Goal: Information Seeking & Learning: Learn about a topic

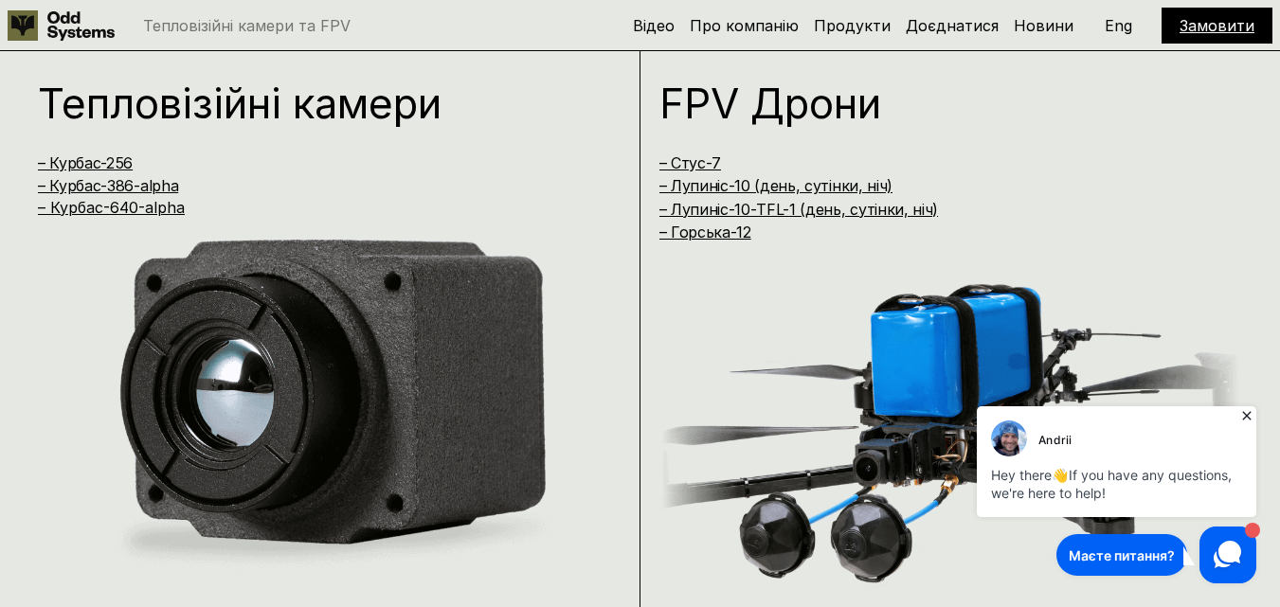
scroll to position [1232, 0]
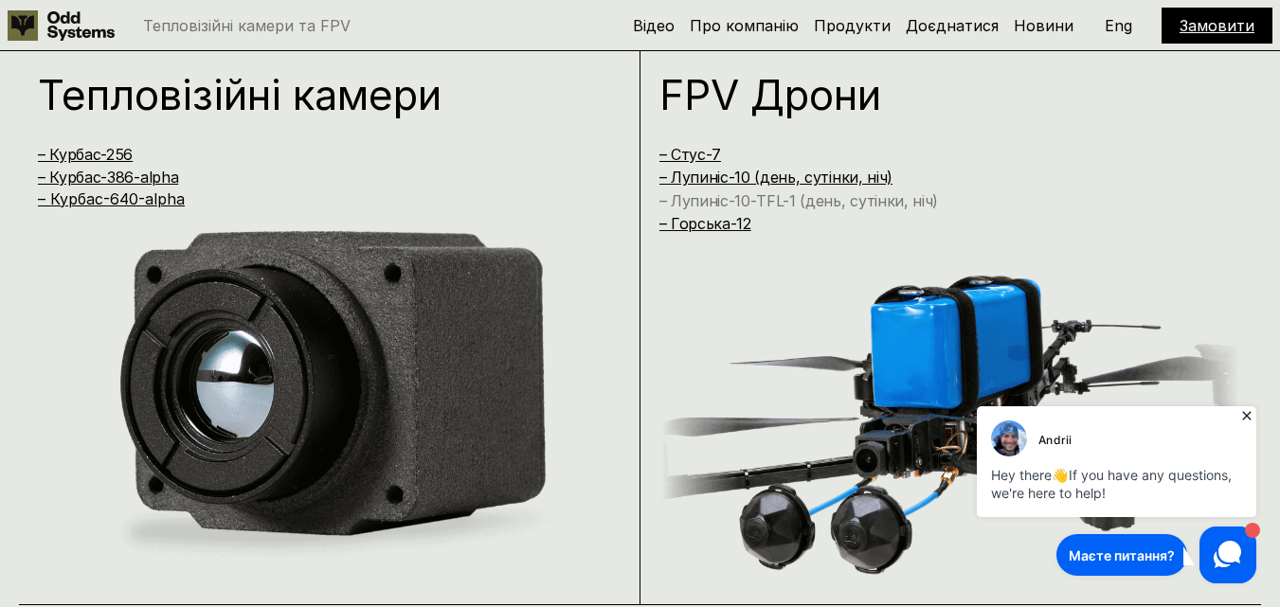
click at [812, 195] on link "– Лупиніс-10-TFL-1 (день, сутінки, ніч)" at bounding box center [800, 200] width 280 height 19
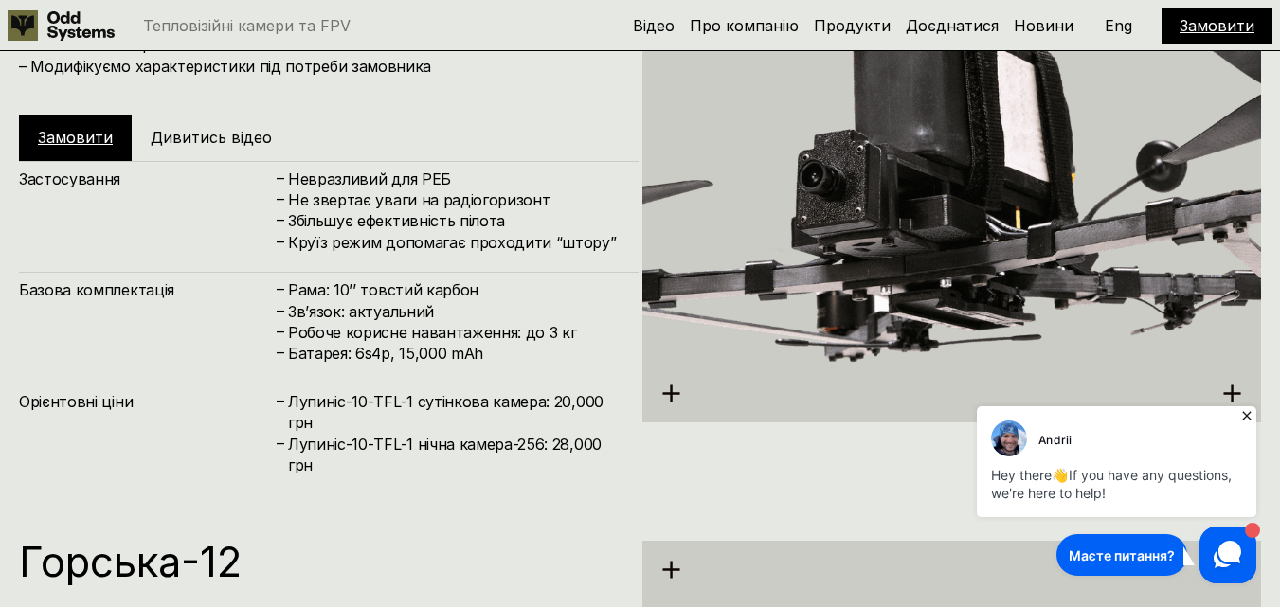
scroll to position [4969, 0]
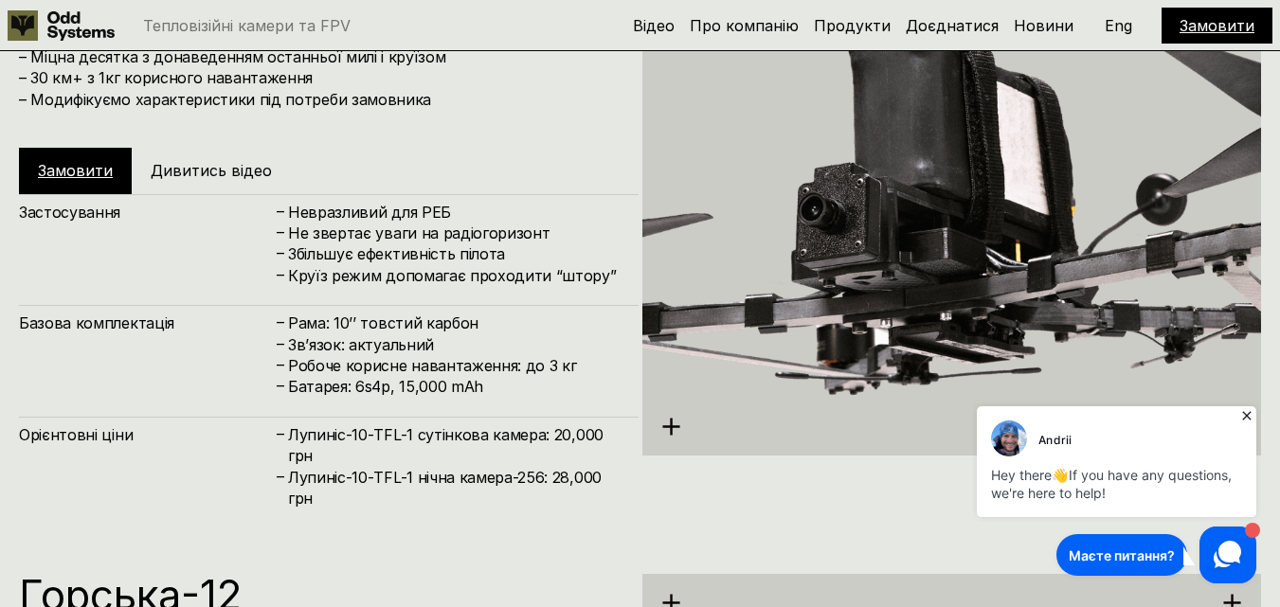
drag, startPoint x: 284, startPoint y: 324, endPoint x: 475, endPoint y: 317, distance: 190.6
click at [475, 317] on div "– Рама: 10’’ товстий карбон" at bounding box center [447, 323] width 345 height 21
click at [409, 286] on h4 "Круїз режим допомагає проходити “штору”" at bounding box center [454, 275] width 332 height 21
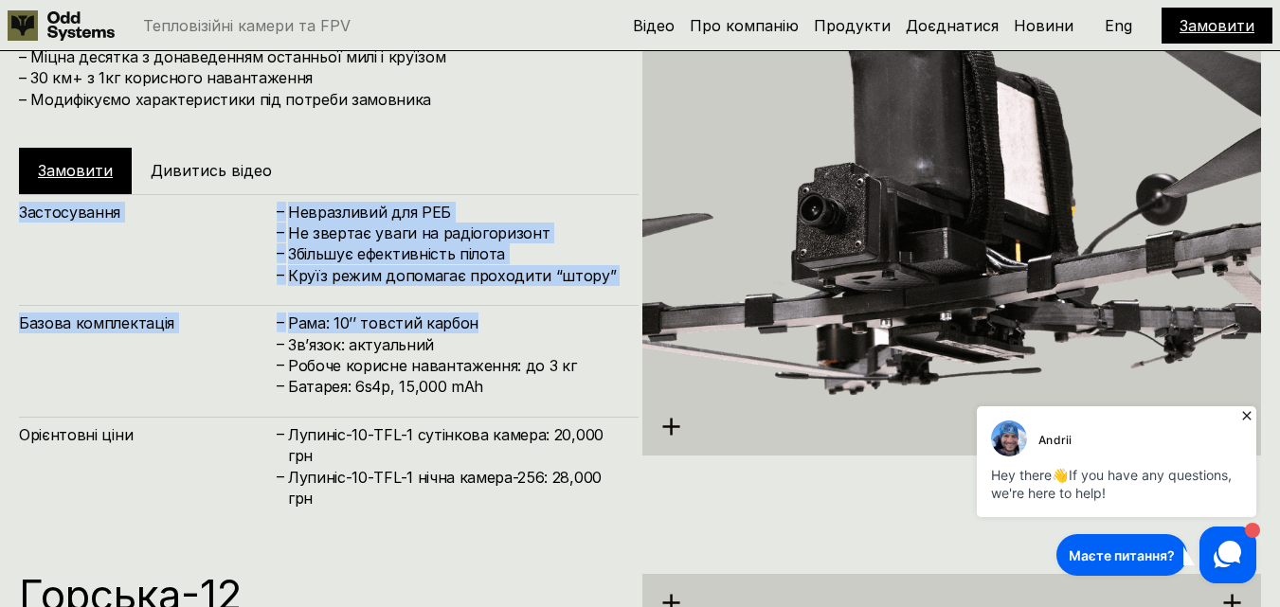
drag, startPoint x: 12, startPoint y: 212, endPoint x: 477, endPoint y: 325, distance: 477.8
click at [477, 325] on div "[PERSON_NAME]-10-TFL-1 – Міцна десятка з донаведенням останньої милі і круїзом …" at bounding box center [640, 208] width 1280 height 607
copy div "Застосування – Невразливий для РЕБ – Не звертає уваги на радіогоризонт – Збільш…"
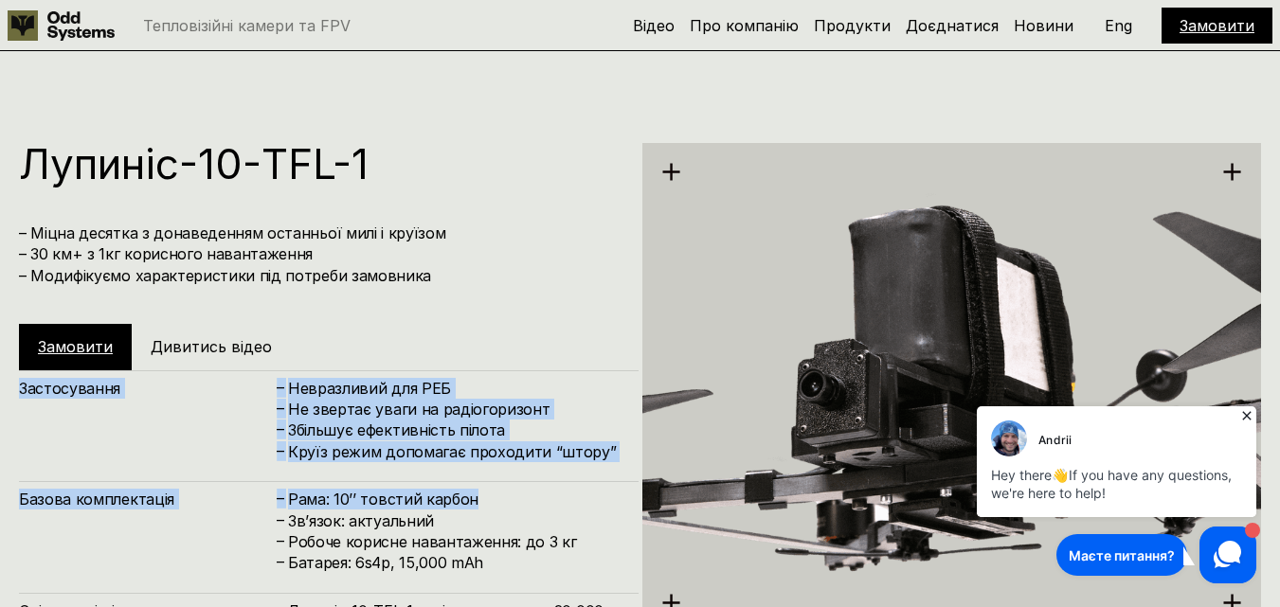
scroll to position [4780, 0]
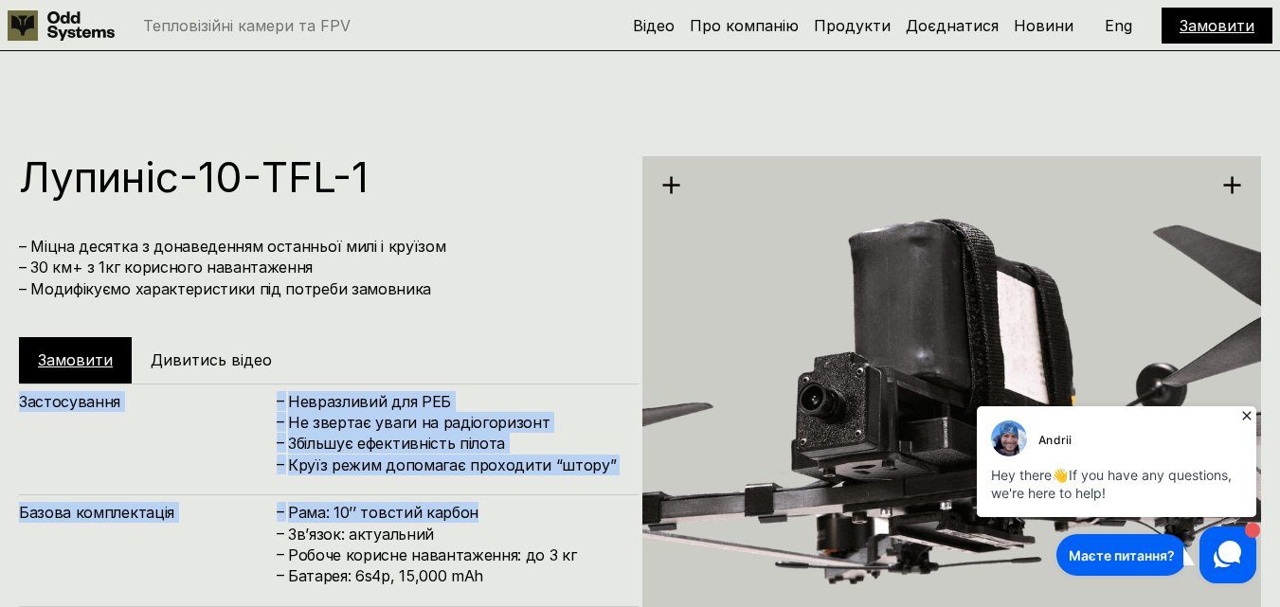
click at [391, 402] on h4 "Невразливий для РЕБ" at bounding box center [454, 401] width 332 height 21
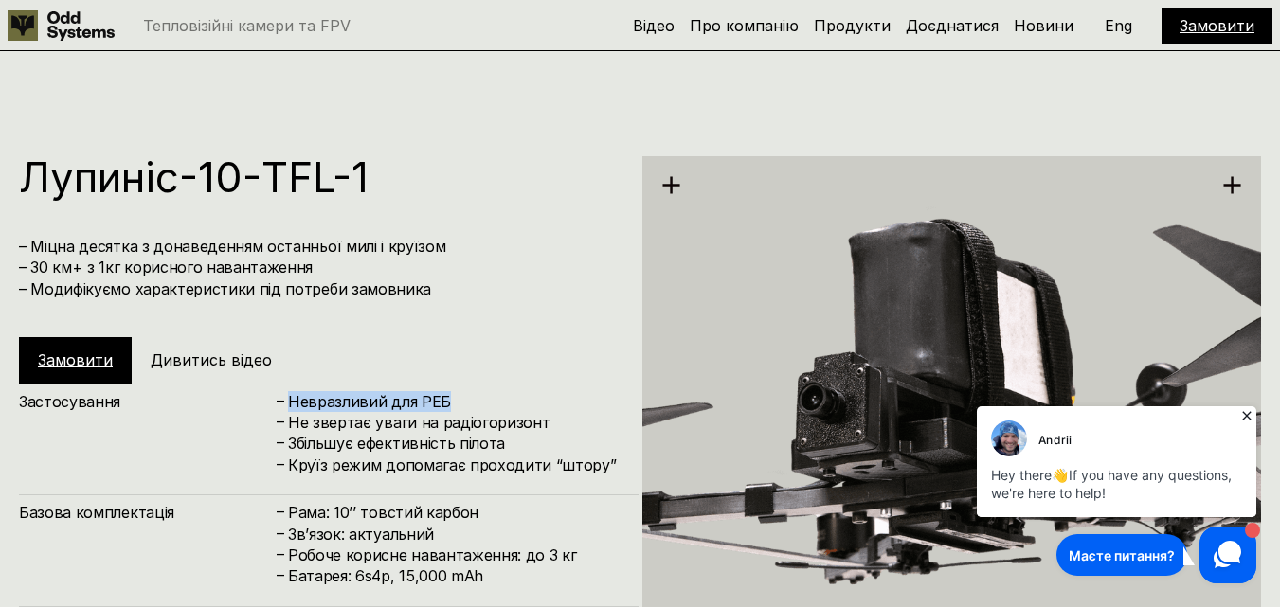
drag, startPoint x: 446, startPoint y: 399, endPoint x: 290, endPoint y: 393, distance: 156.5
click at [290, 393] on h4 "Невразливий для РЕБ" at bounding box center [454, 401] width 332 height 21
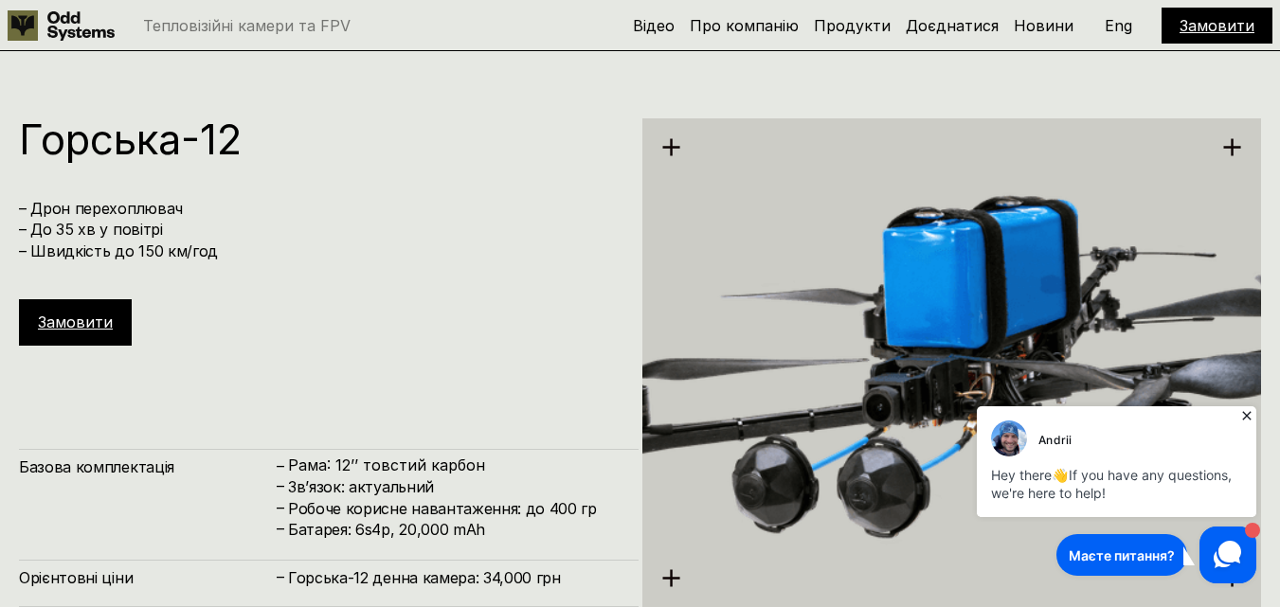
scroll to position [4969, 0]
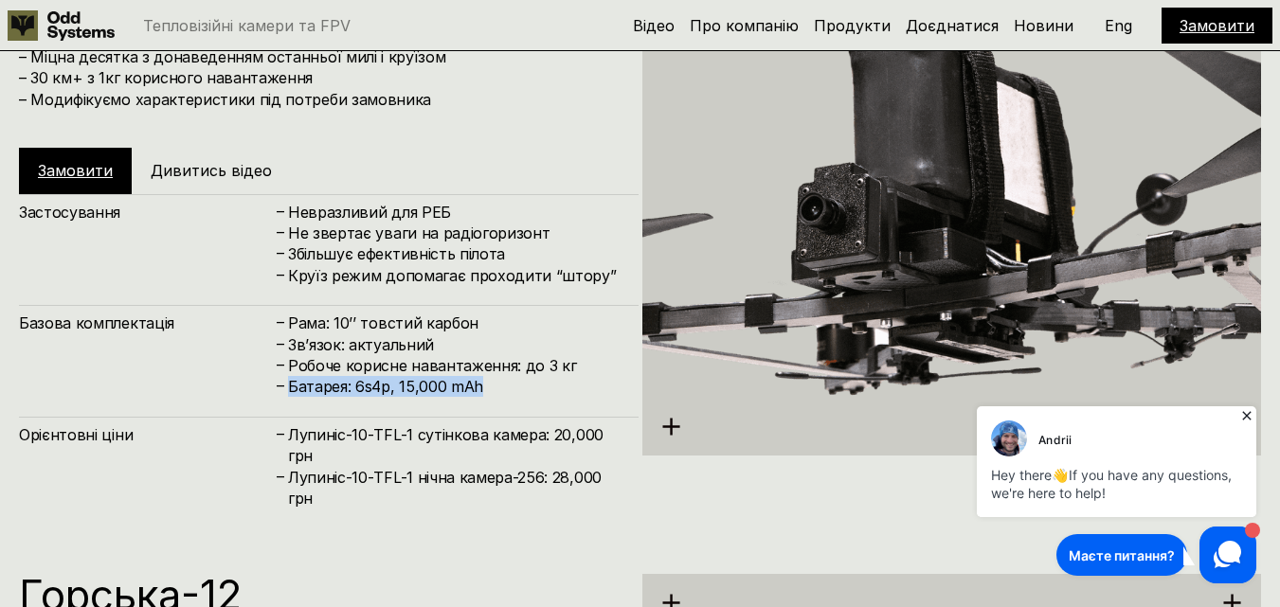
drag, startPoint x: 282, startPoint y: 384, endPoint x: 502, endPoint y: 388, distance: 219.9
click at [502, 388] on div "– Батарея: 6s4p, 15,000 mAh" at bounding box center [447, 386] width 345 height 21
copy div "Батарея: 6s4p, 15,000 mAh"
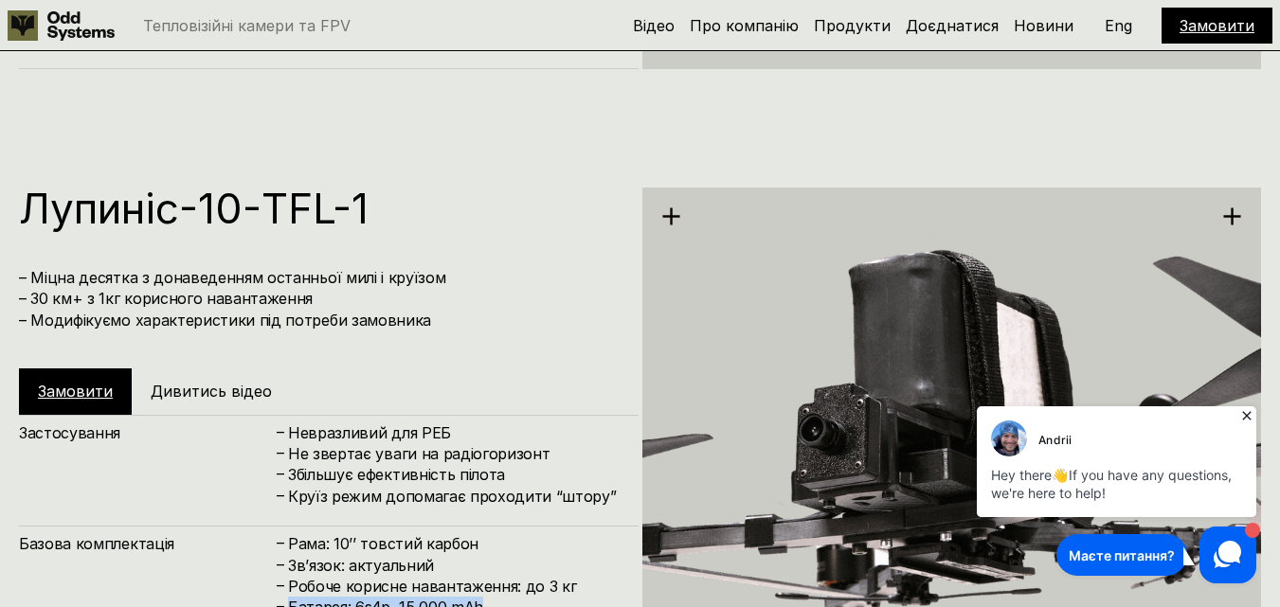
scroll to position [4780, 0]
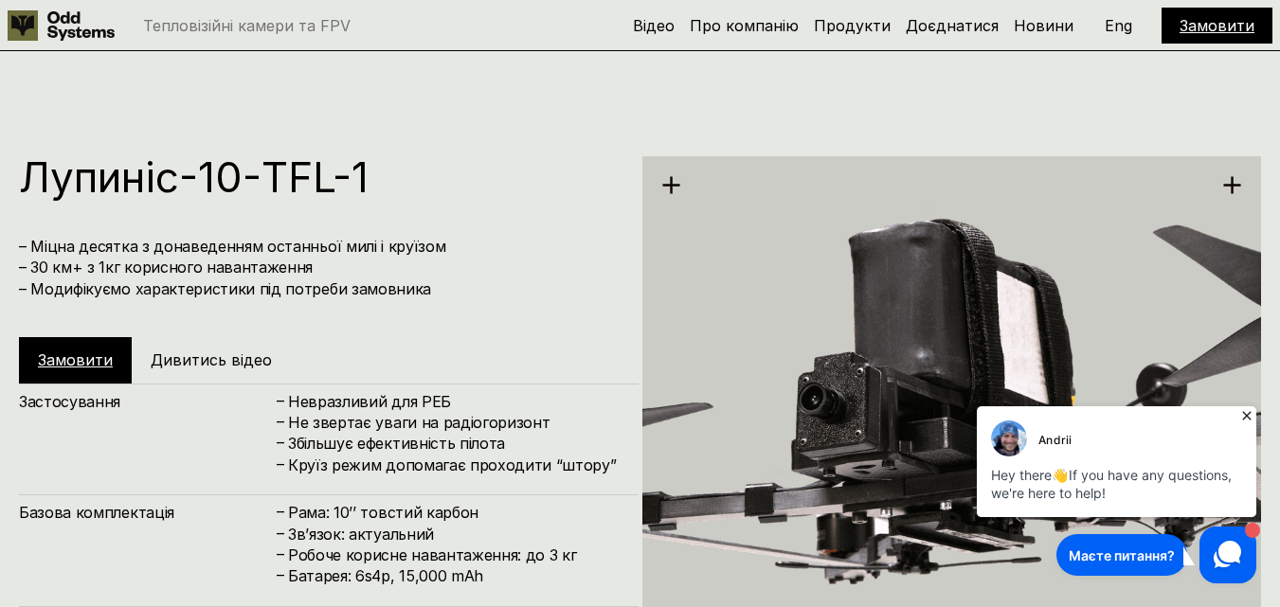
click at [668, 189] on icon at bounding box center [671, 185] width 20 height 20
click at [896, 344] on img at bounding box center [953, 401] width 620 height 694
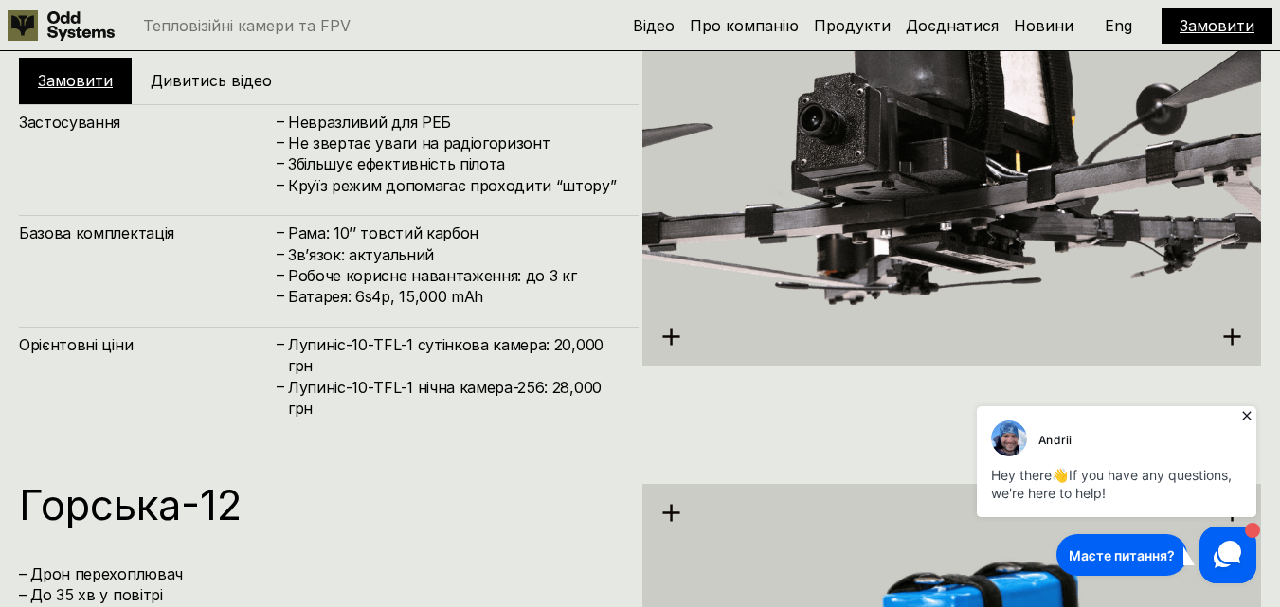
scroll to position [5064, 0]
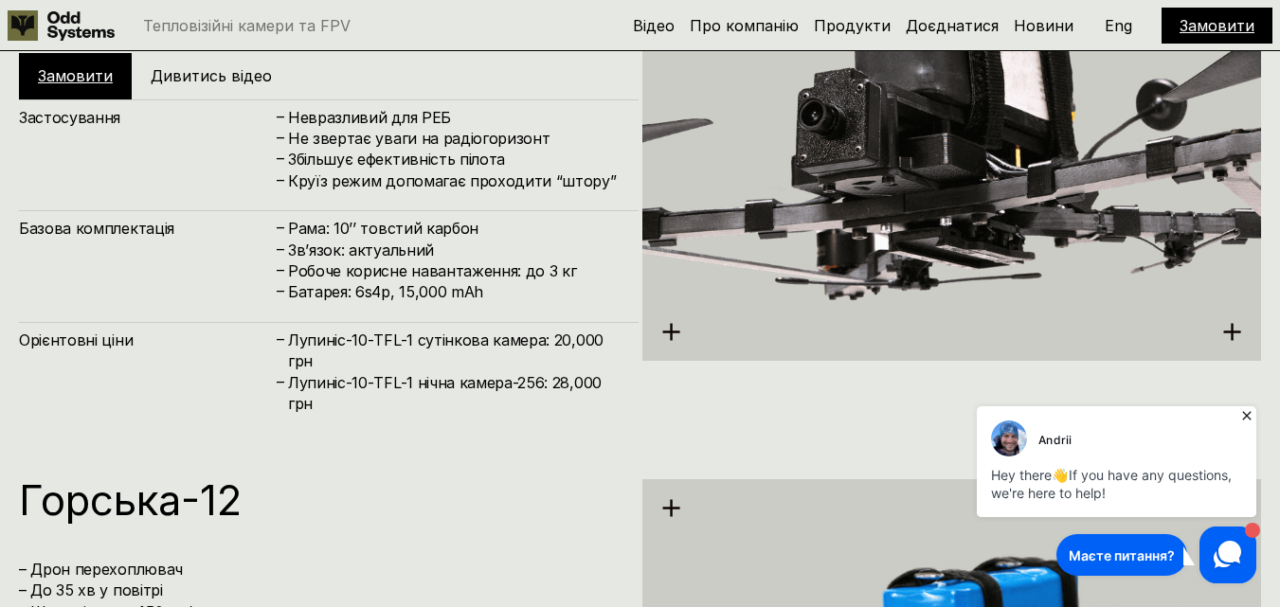
click at [1240, 327] on icon at bounding box center [1232, 332] width 20 height 20
drag, startPoint x: 1244, startPoint y: 416, endPoint x: 2202, endPoint y: 747, distance: 1013.5
click at [1244, 416] on icon at bounding box center [1247, 416] width 19 height 19
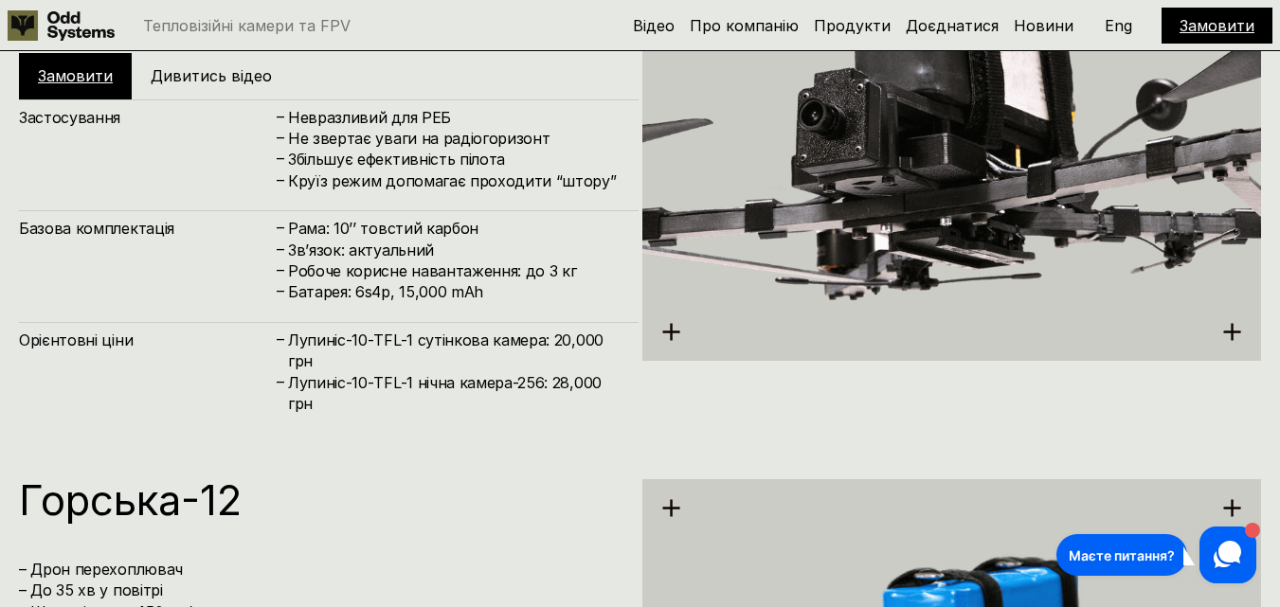
click at [1231, 323] on icon at bounding box center [1232, 332] width 20 height 20
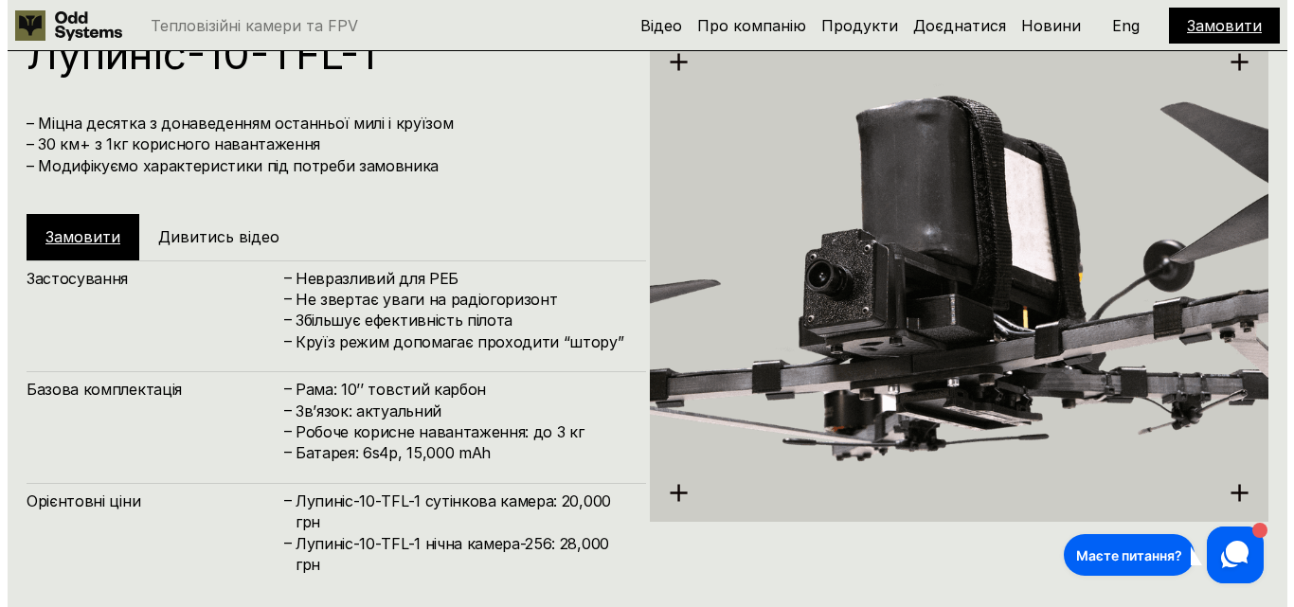
scroll to position [4875, 0]
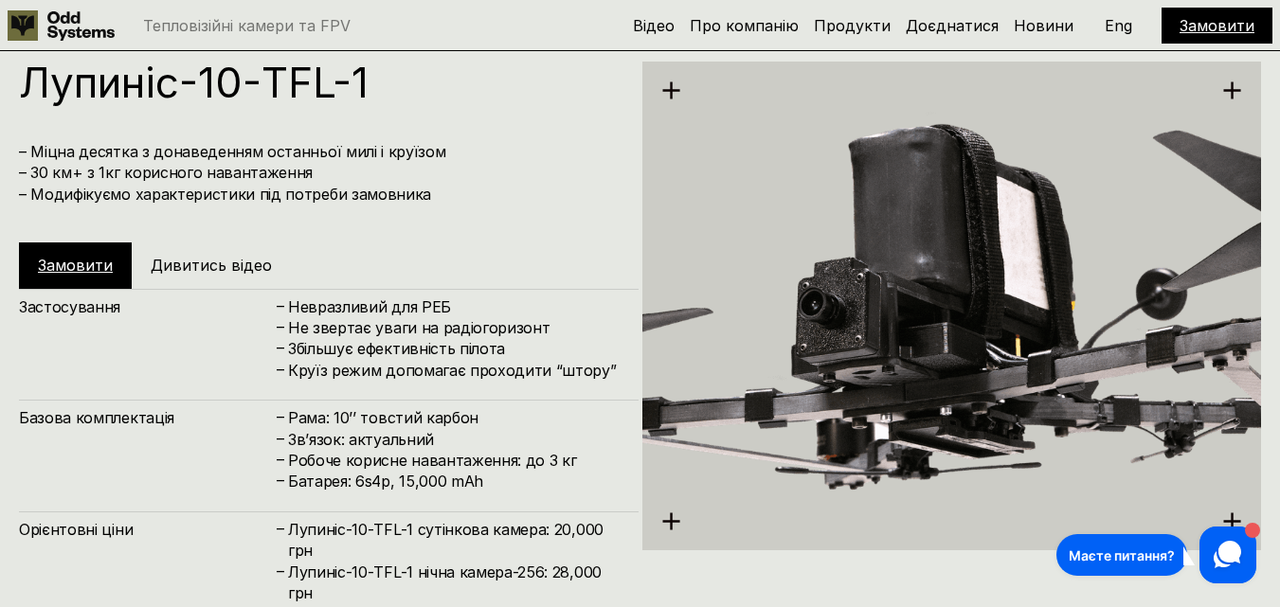
click at [213, 260] on h5 "Дивитись відео" at bounding box center [211, 265] width 121 height 21
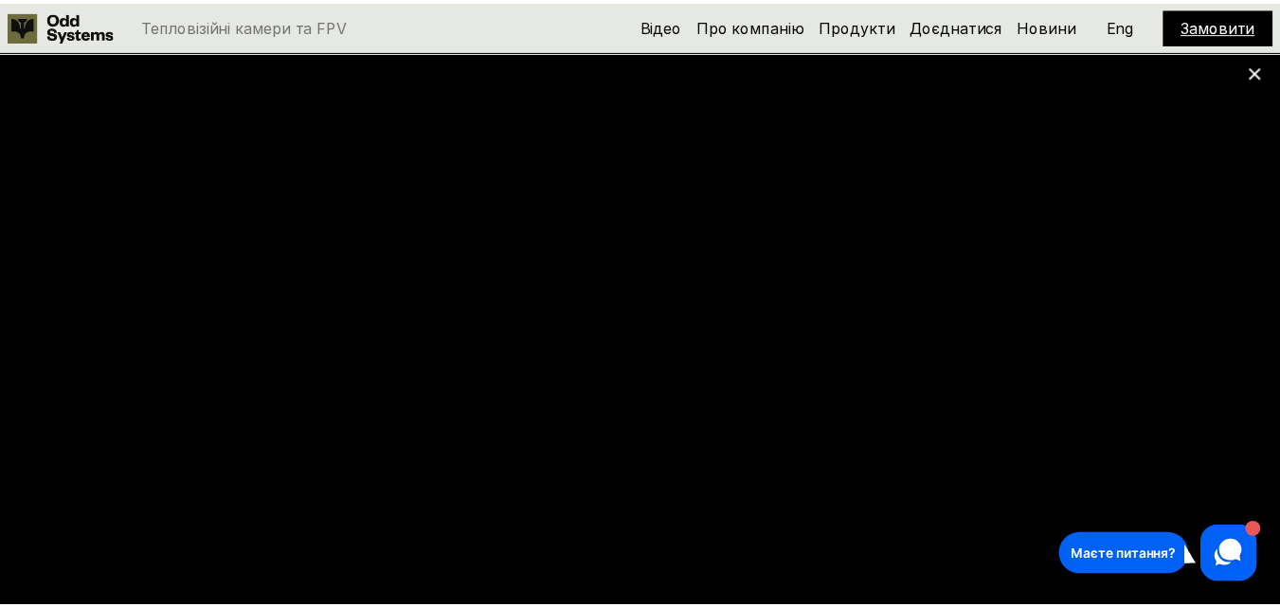
scroll to position [1232, 0]
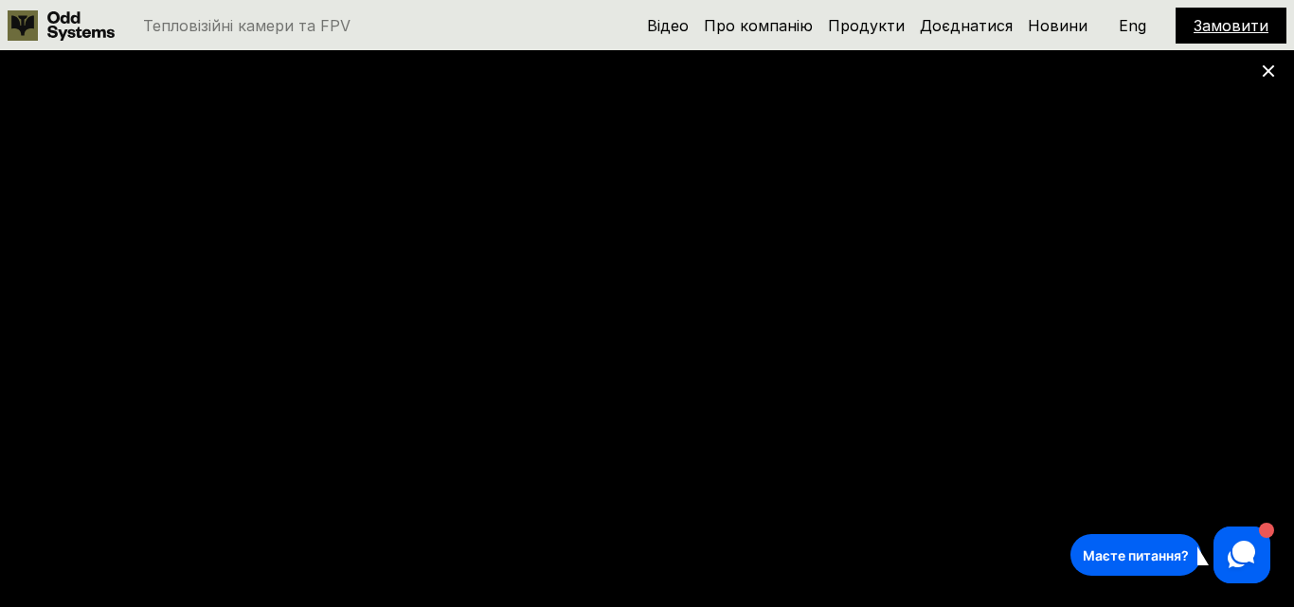
click at [1270, 64] on icon at bounding box center [1268, 70] width 13 height 13
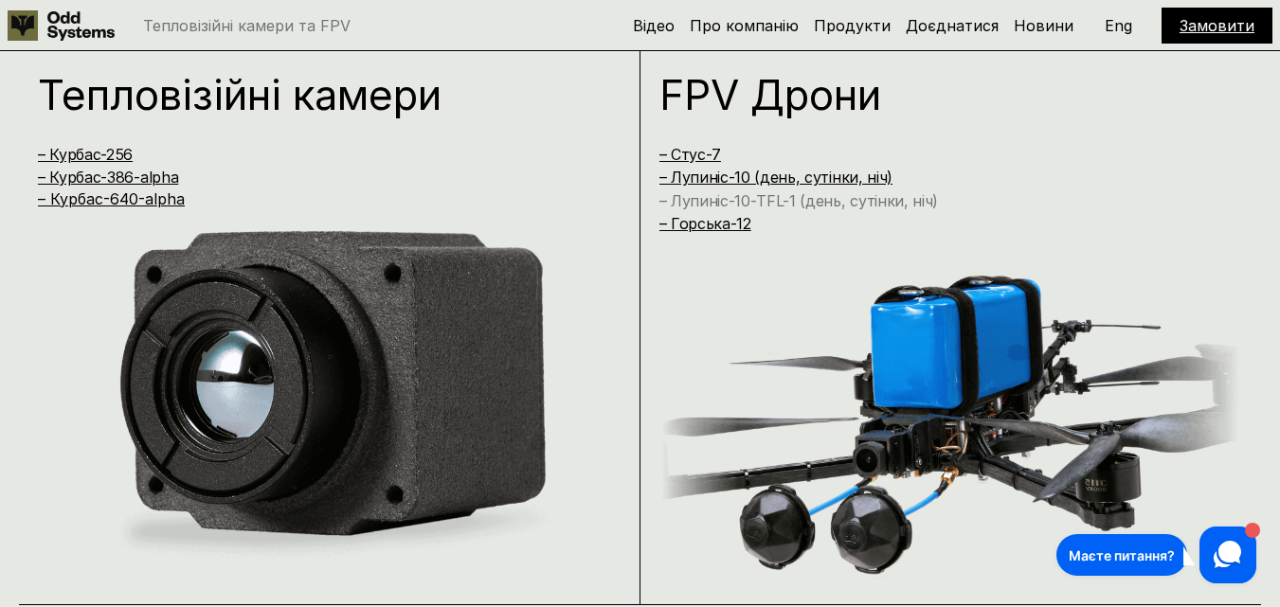
click at [842, 207] on link "– Лупиніс-10-TFL-1 (день, сутінки, ніч)" at bounding box center [800, 200] width 280 height 19
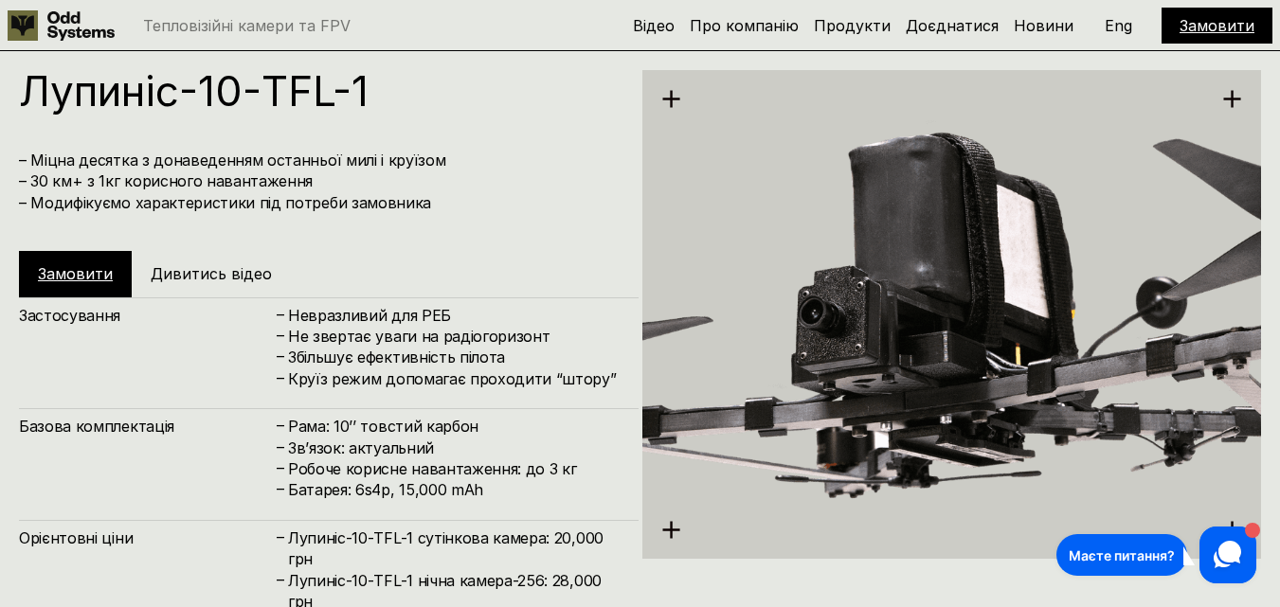
scroll to position [4875, 0]
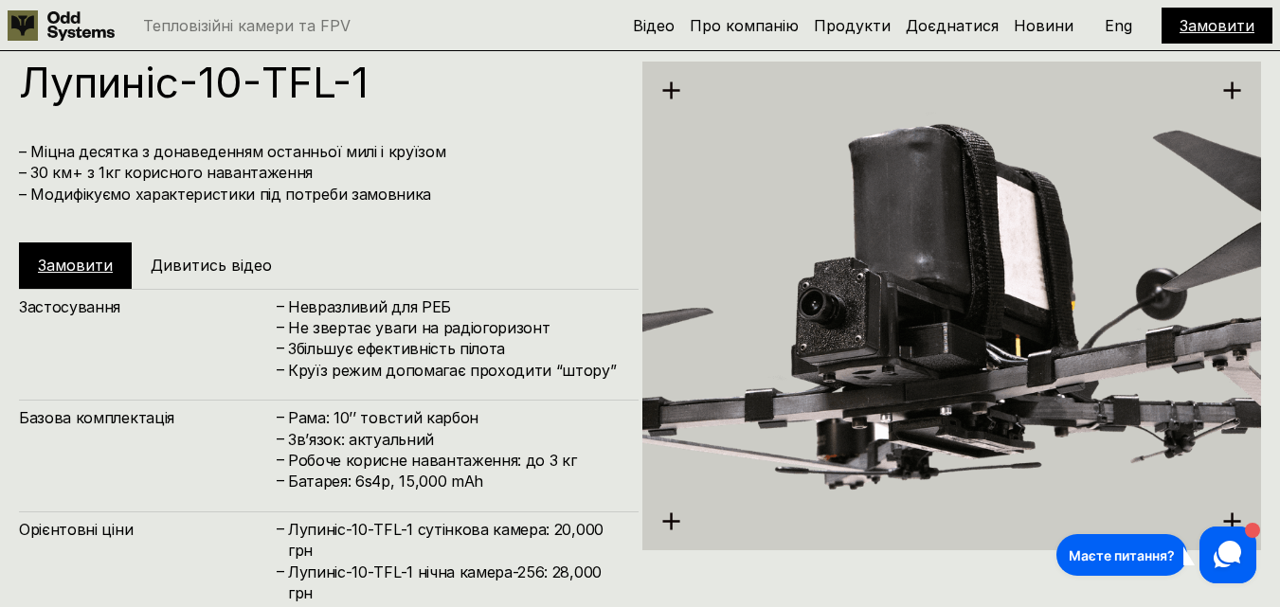
drag, startPoint x: 285, startPoint y: 299, endPoint x: 588, endPoint y: 331, distance: 305.0
click at [588, 331] on div "– Невразливий для РЕБ – Не звертає уваги на радіогоризонт – Збільшує ефективніс…" at bounding box center [447, 339] width 345 height 85
copy div "– Невразливий для РЕБ – Не звертає уваги на радіогоризонт"
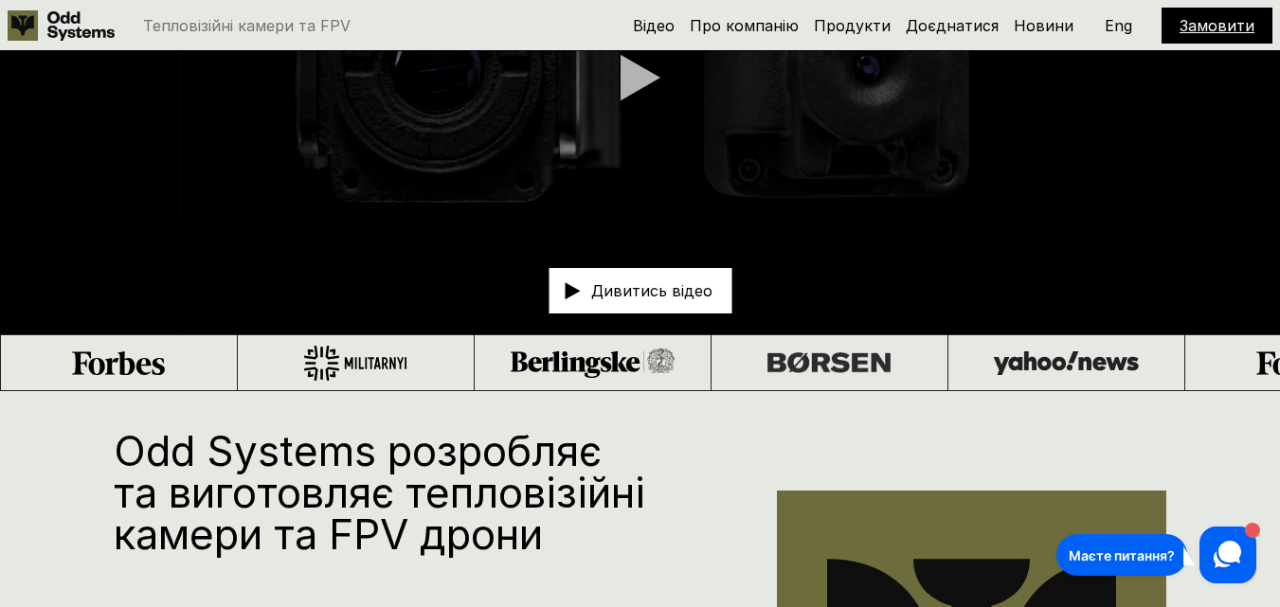
scroll to position [136, 0]
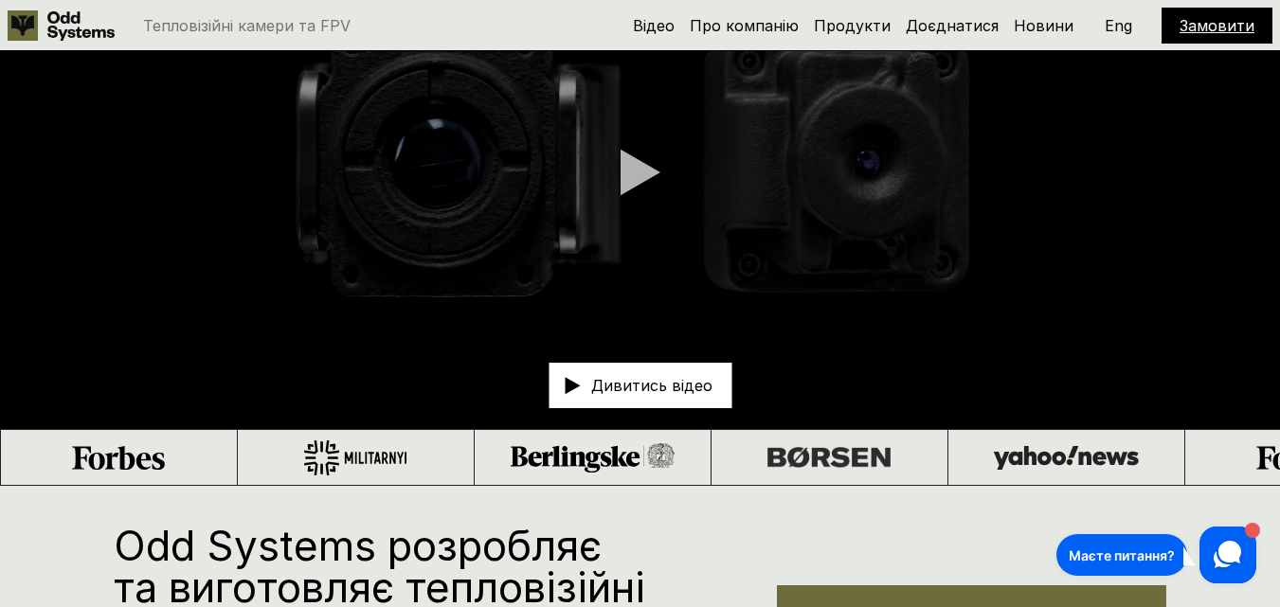
click at [992, 456] on div at bounding box center [1065, 457] width 146 height 24
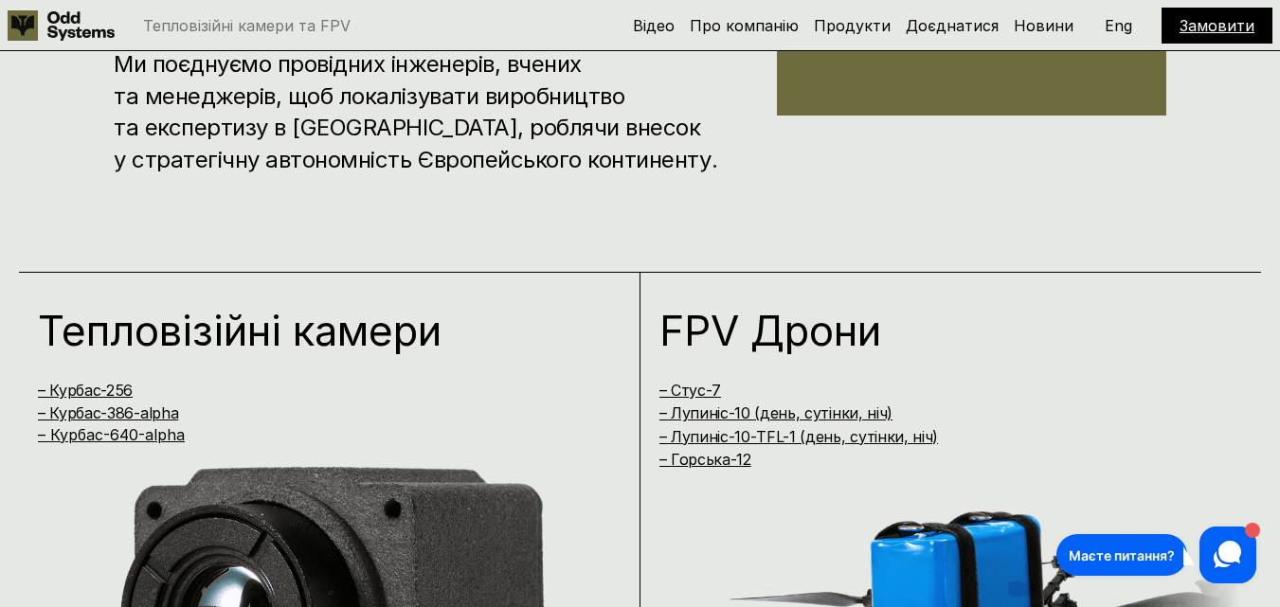
scroll to position [1179, 0]
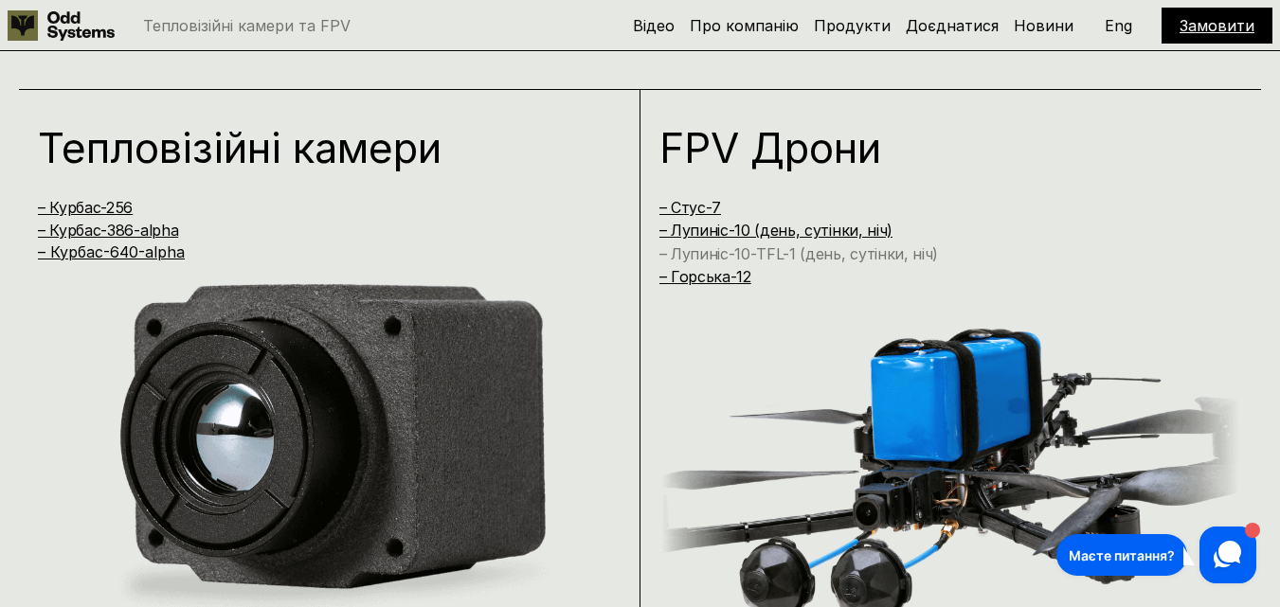
click at [914, 245] on link "– Лупиніс-10-TFL-1 (день, сутінки, ніч)" at bounding box center [800, 253] width 280 height 19
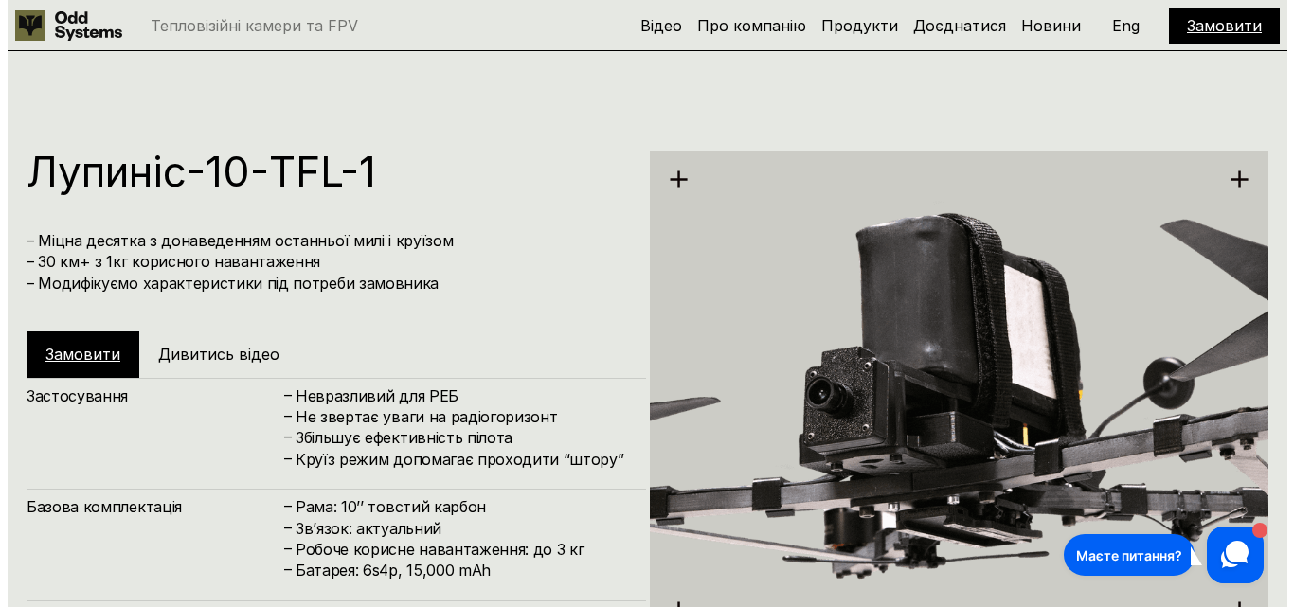
scroll to position [4780, 0]
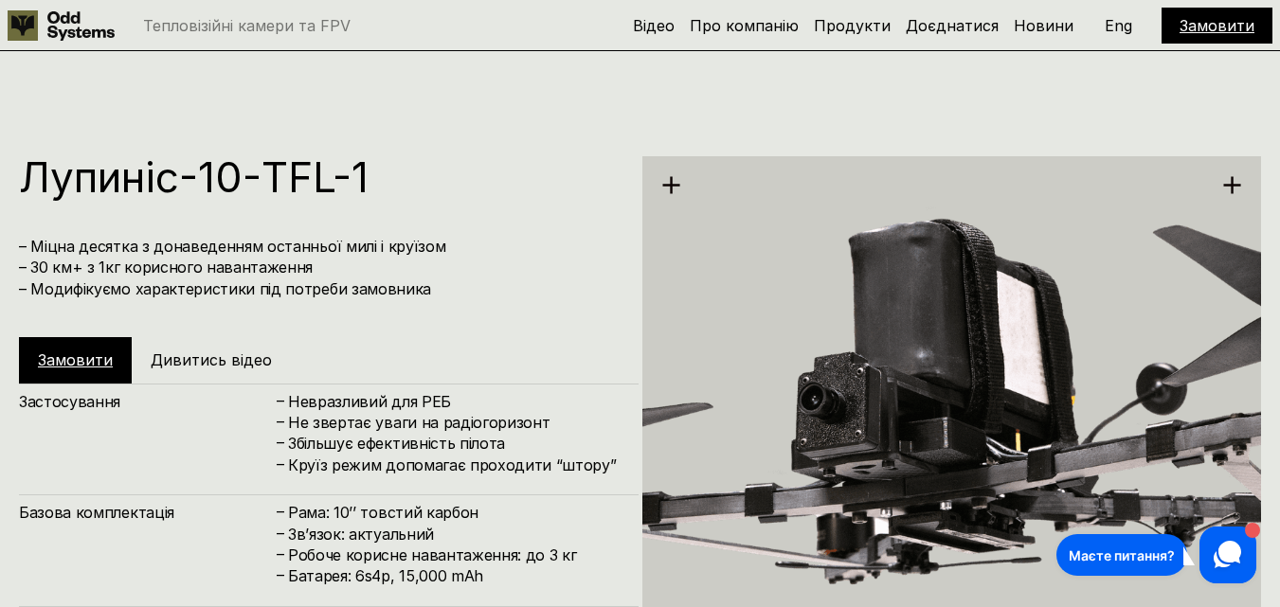
click at [663, 192] on icon at bounding box center [671, 185] width 20 height 20
click at [158, 367] on h5 "Дивитись відео" at bounding box center [211, 360] width 121 height 21
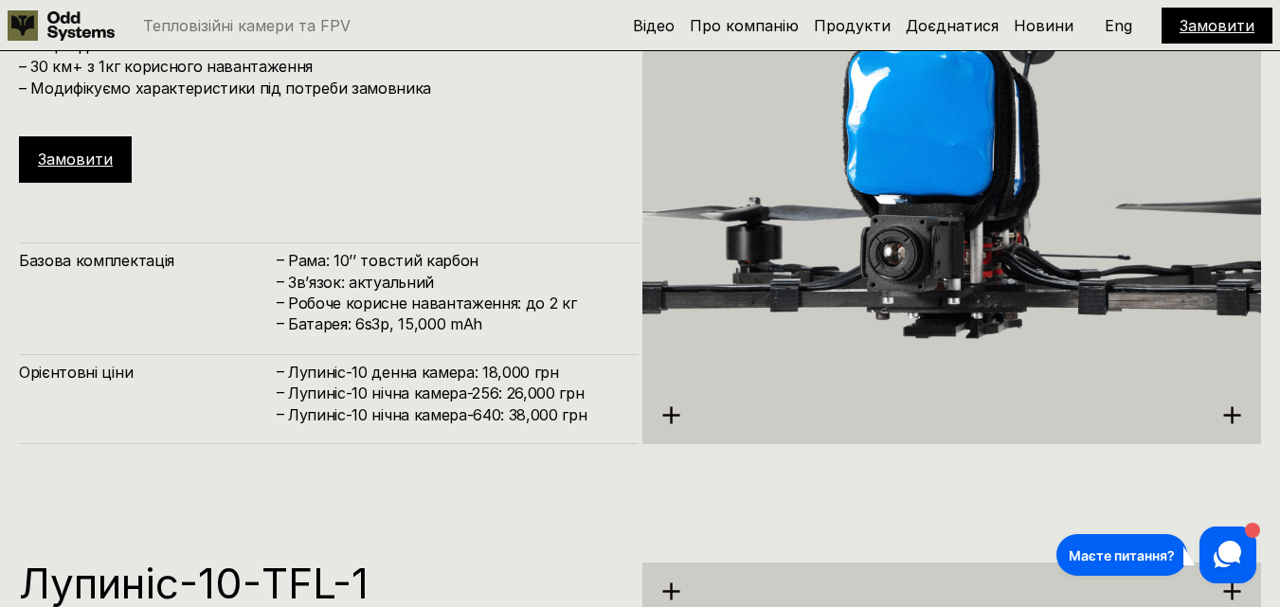
scroll to position [4646, 0]
